Goal: Find specific page/section: Find specific page/section

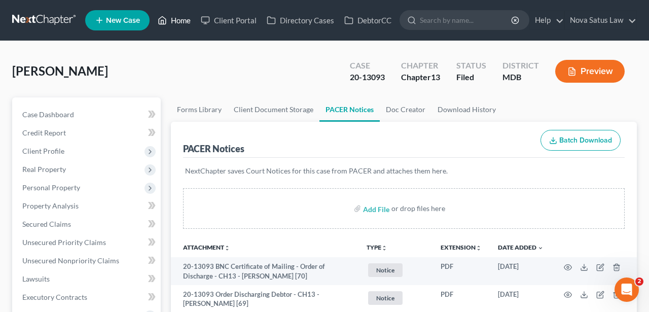
click at [179, 25] on link "Home" at bounding box center [174, 20] width 43 height 18
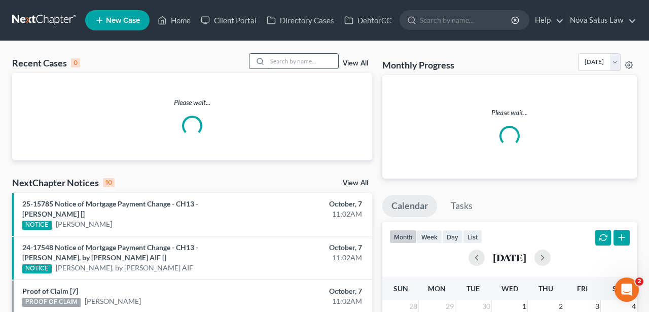
click at [267, 64] on input "search" at bounding box center [302, 61] width 71 height 15
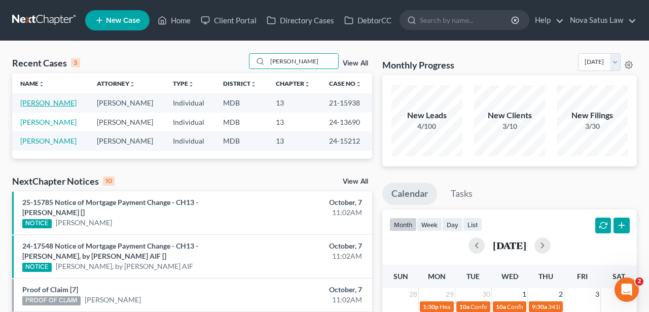
type input "[PERSON_NAME]"
click at [77, 101] on link "[PERSON_NAME]" at bounding box center [48, 102] width 56 height 9
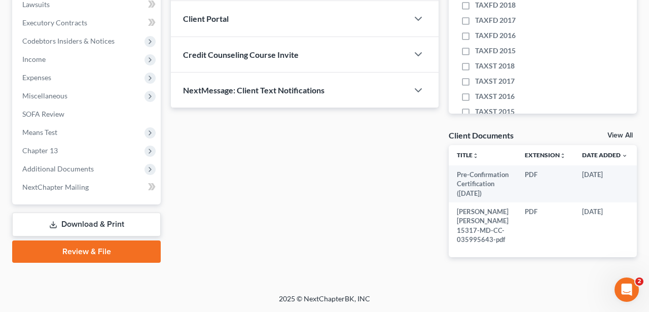
scroll to position [302, 0]
click at [57, 164] on span "Additional Documents" at bounding box center [57, 168] width 71 height 9
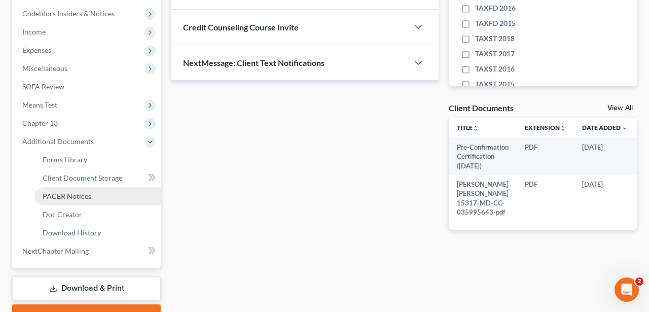
click at [68, 194] on span "PACER Notices" at bounding box center [67, 196] width 49 height 9
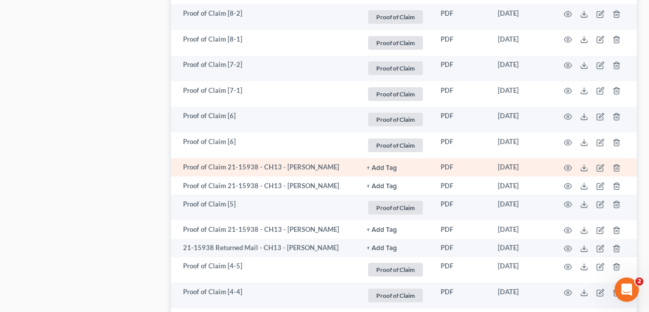
scroll to position [2101, 0]
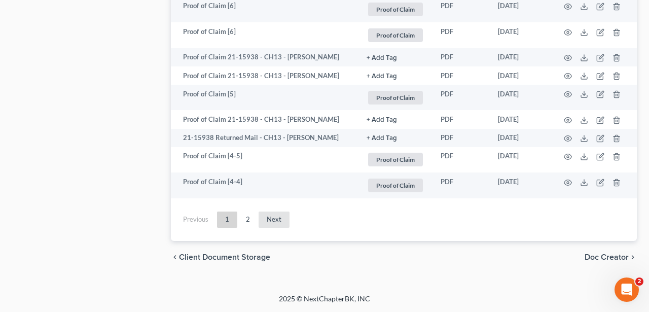
click at [267, 216] on link "Next" at bounding box center [273, 219] width 31 height 16
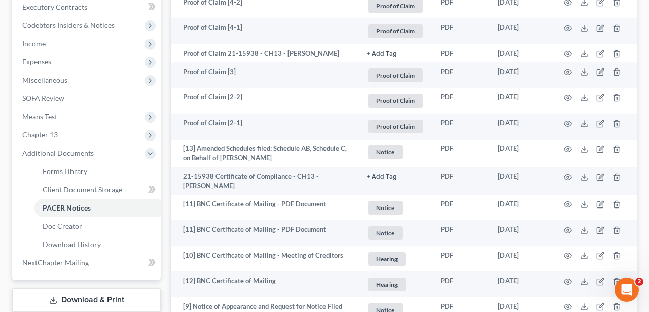
scroll to position [290, 0]
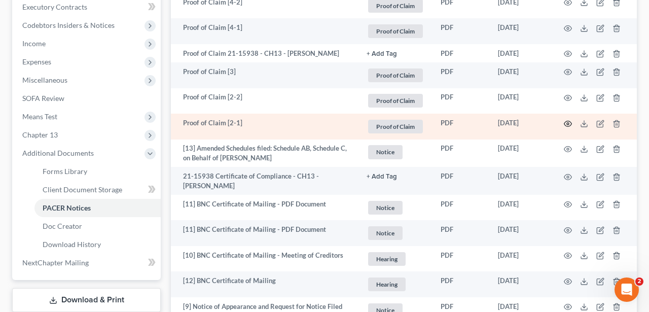
click at [569, 126] on icon "button" at bounding box center [568, 124] width 8 height 6
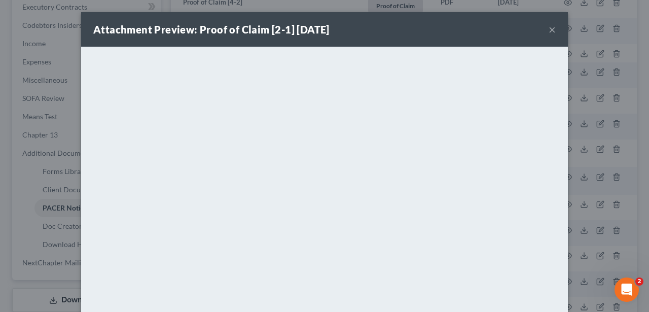
click at [549, 28] on button "×" at bounding box center [551, 29] width 7 height 12
